Goal: Information Seeking & Learning: Learn about a topic

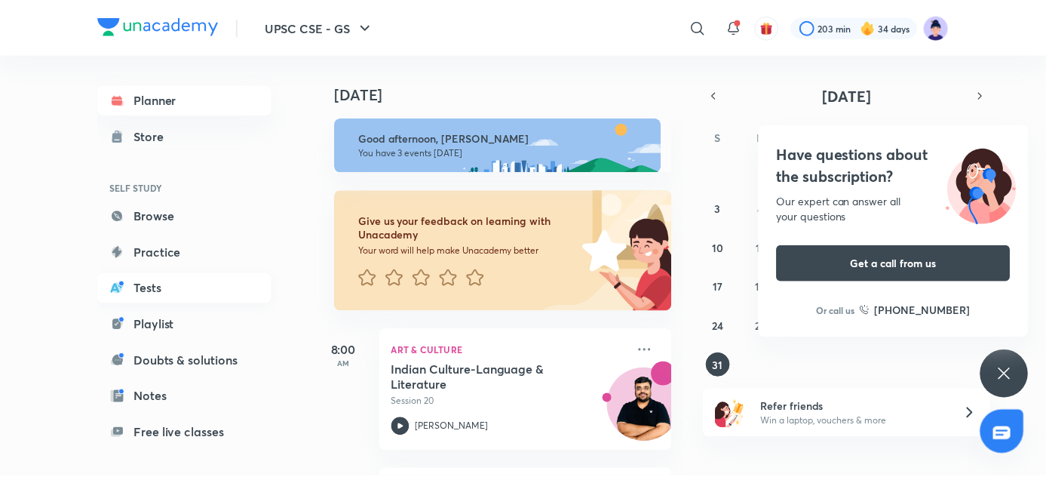
scroll to position [130, 0]
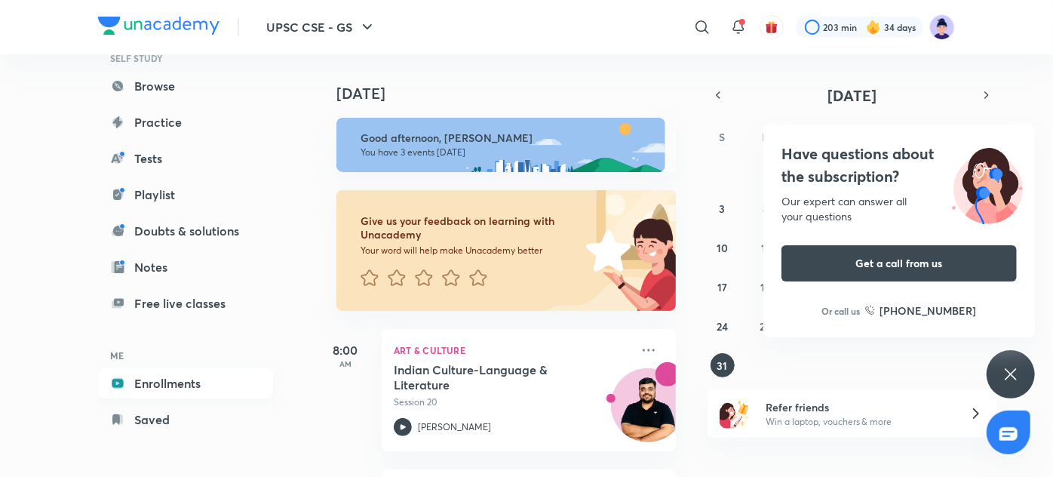
click at [176, 382] on link "Enrollments" at bounding box center [185, 383] width 175 height 30
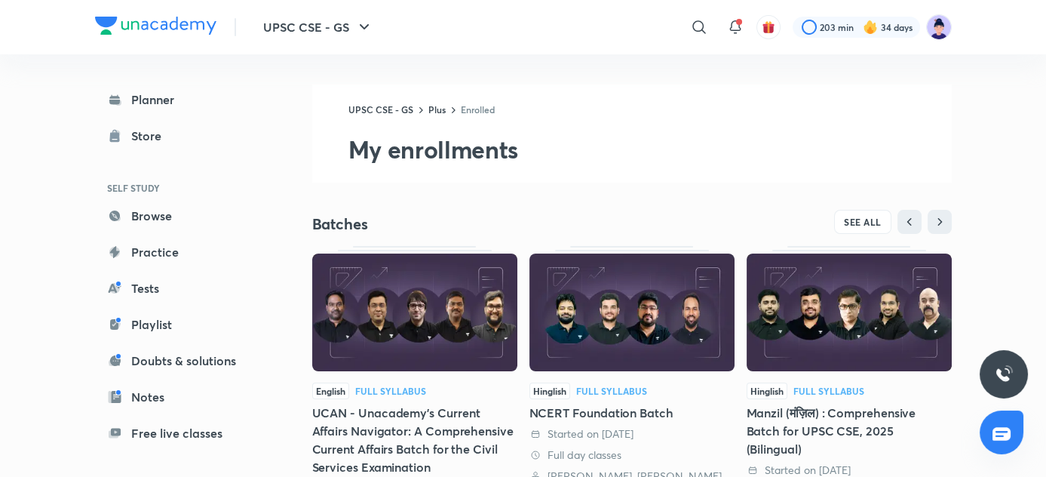
scroll to position [323, 0]
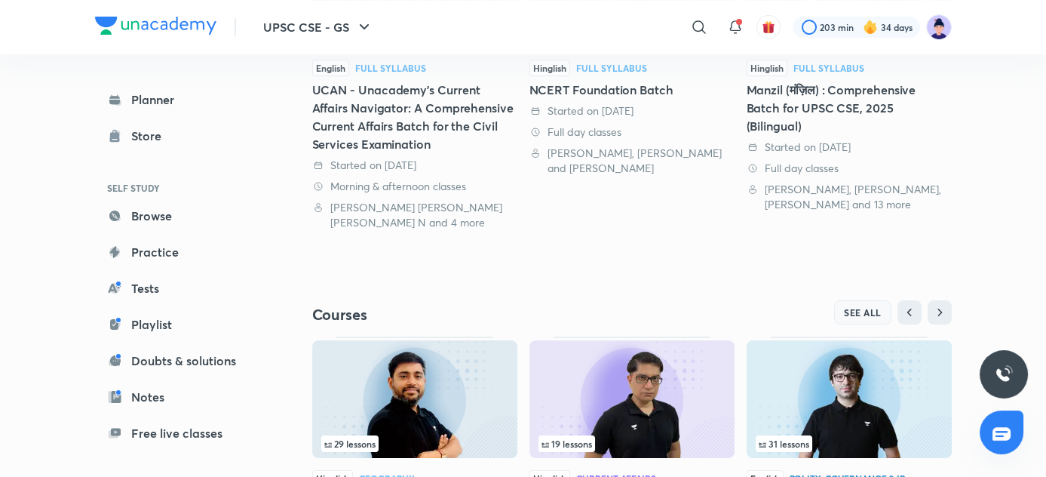
click at [867, 315] on span "SEE ALL" at bounding box center [863, 312] width 38 height 11
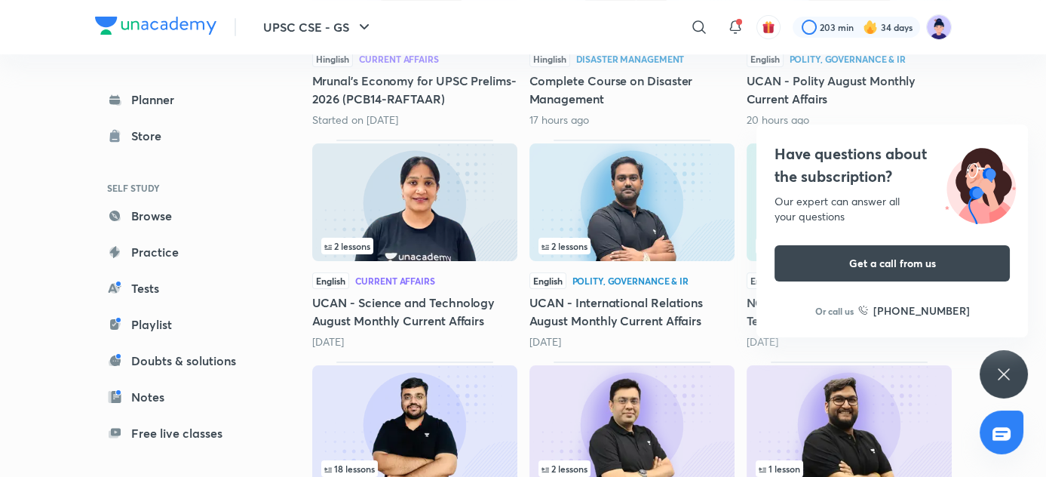
scroll to position [597, 0]
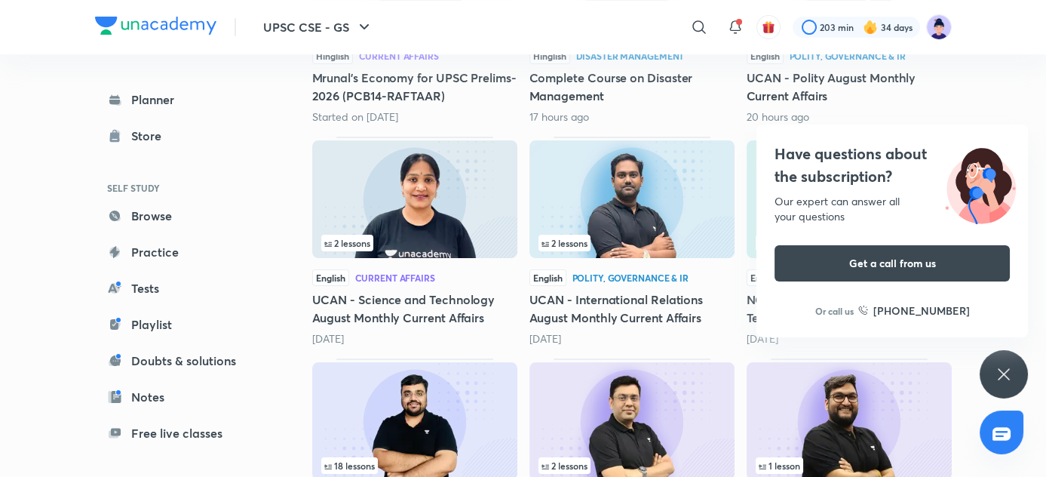
click at [877, 231] on div "Have questions about the subscription? Our expert can answer all your questions…" at bounding box center [893, 230] width 272 height 213
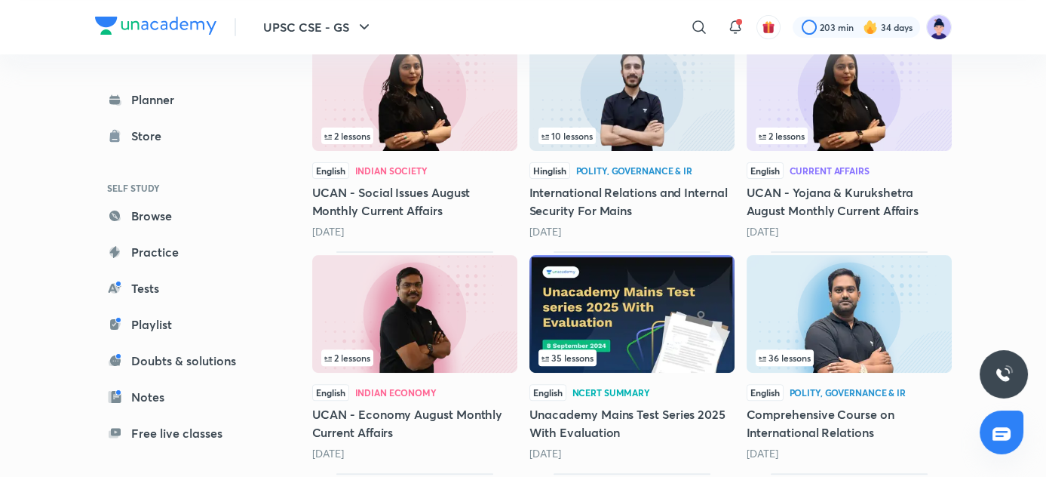
scroll to position [1281, 0]
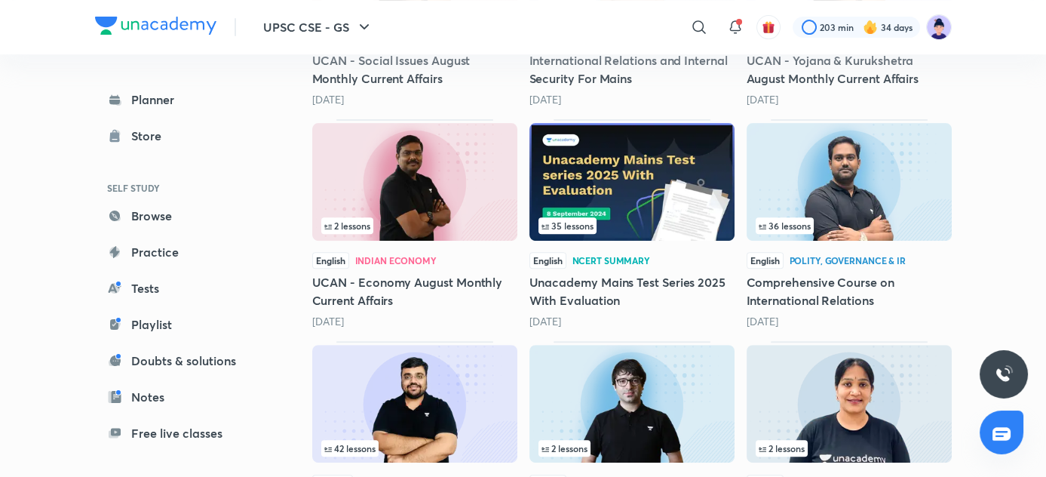
click at [857, 273] on h5 "Comprehensive Course on International Relations" at bounding box center [849, 291] width 205 height 36
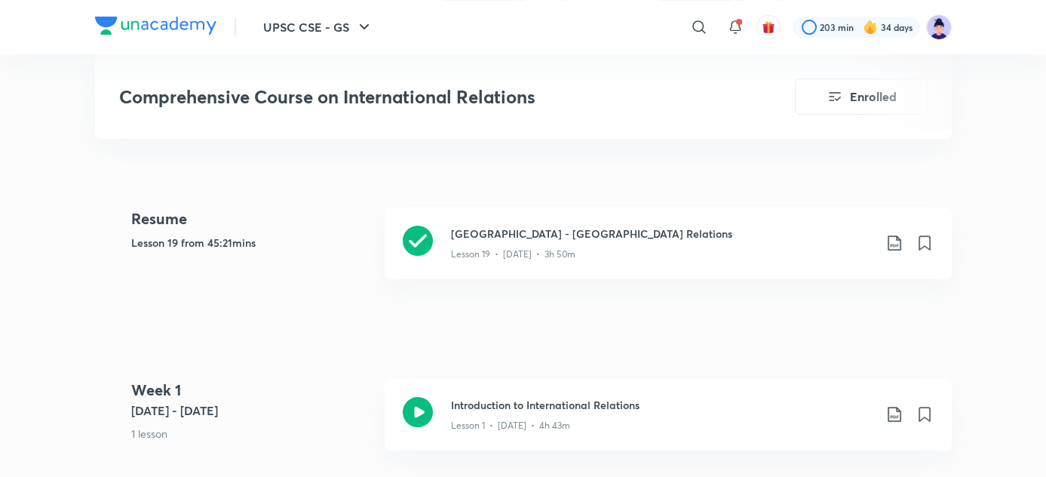
scroll to position [658, 0]
click at [553, 246] on div "Lesson 19 • Jun 30 • 3h 50m" at bounding box center [662, 253] width 422 height 20
